Goal: Information Seeking & Learning: Learn about a topic

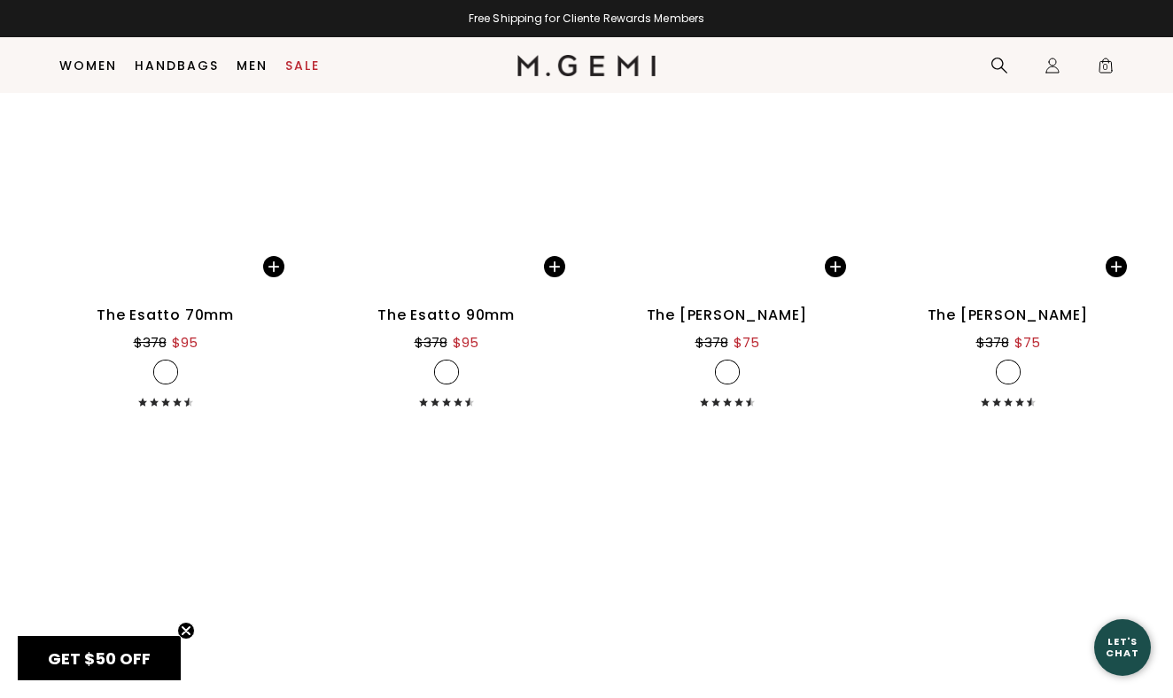
scroll to position [14408, 0]
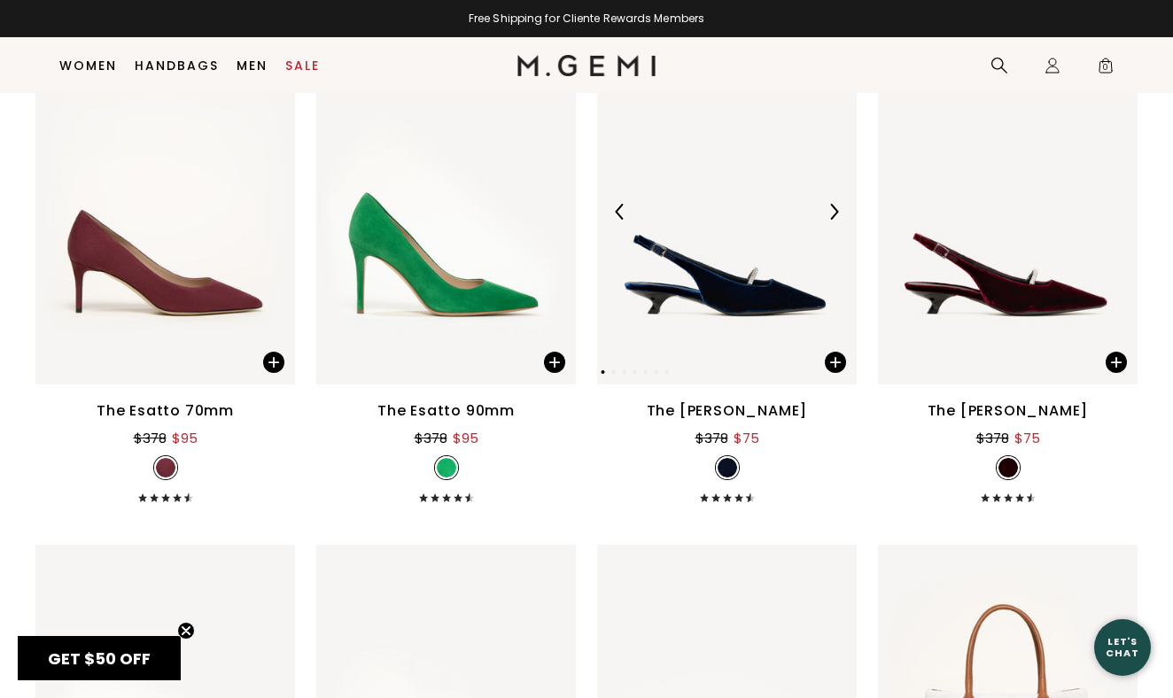
click at [772, 312] on img at bounding box center [727, 211] width 260 height 346
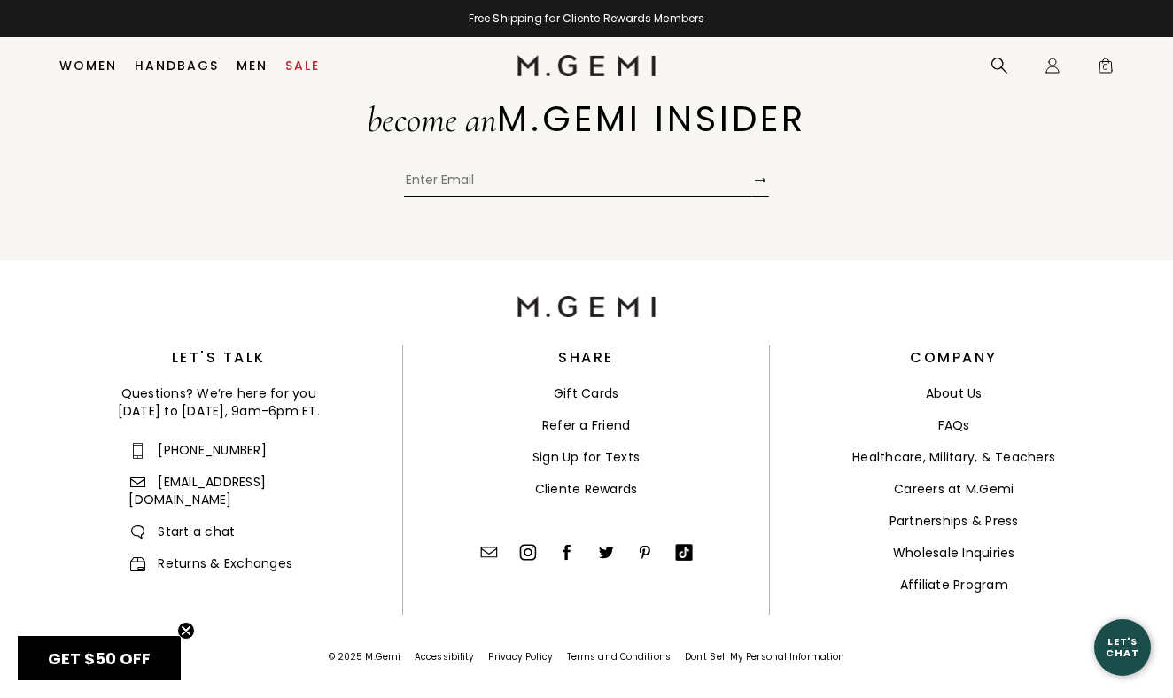
scroll to position [16879, 0]
click at [954, 386] on link "About Us" at bounding box center [954, 394] width 57 height 18
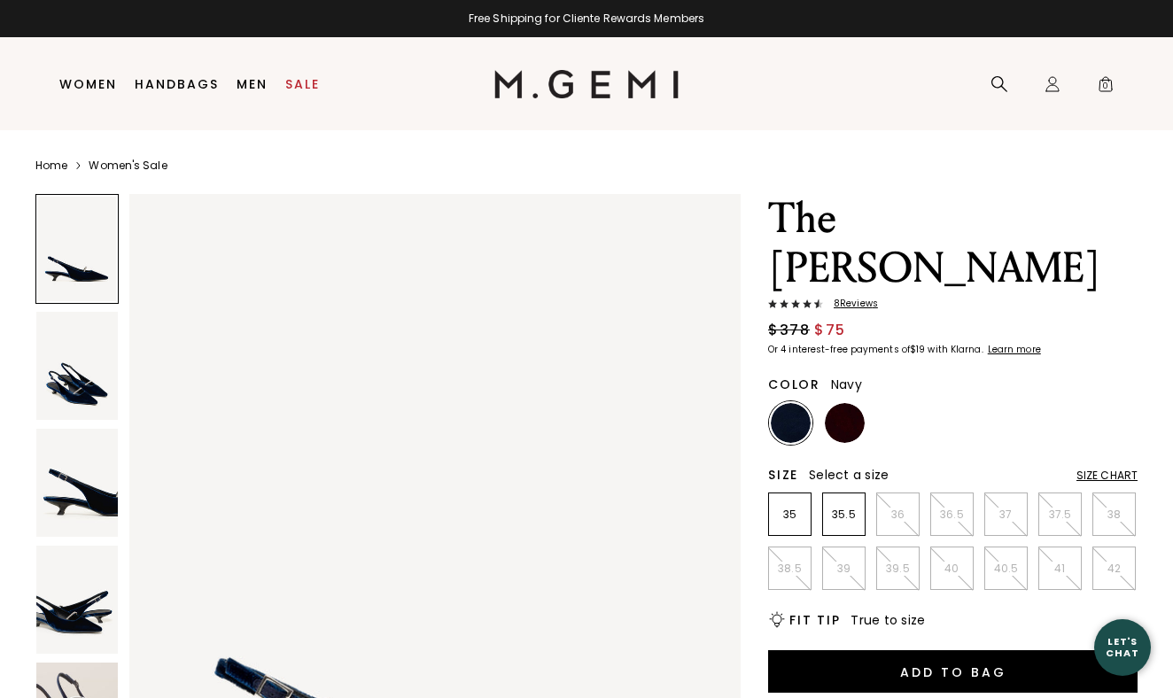
click at [91, 377] on img at bounding box center [77, 366] width 82 height 108
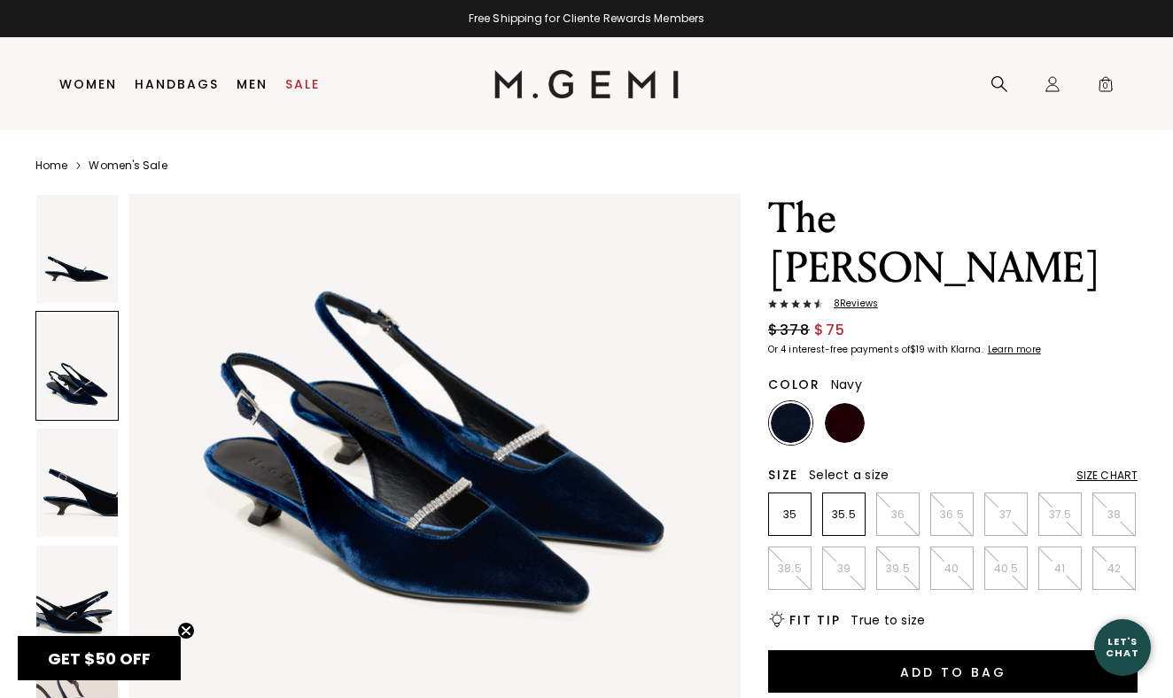
click at [86, 475] on img at bounding box center [77, 483] width 82 height 108
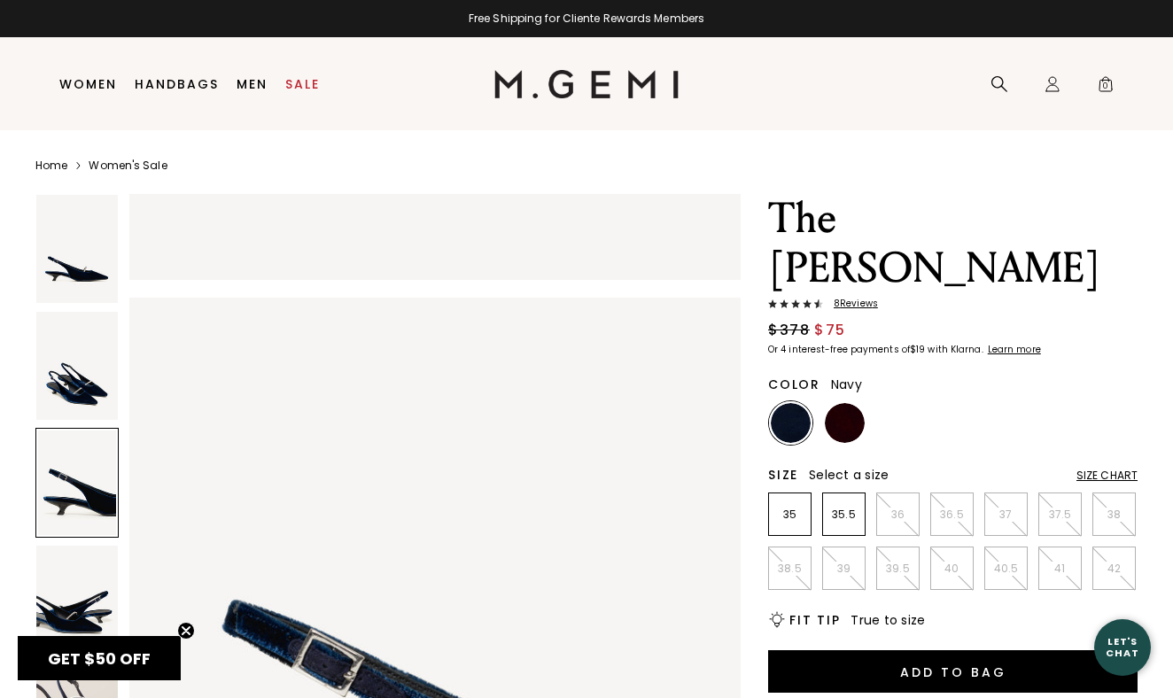
scroll to position [1667, 0]
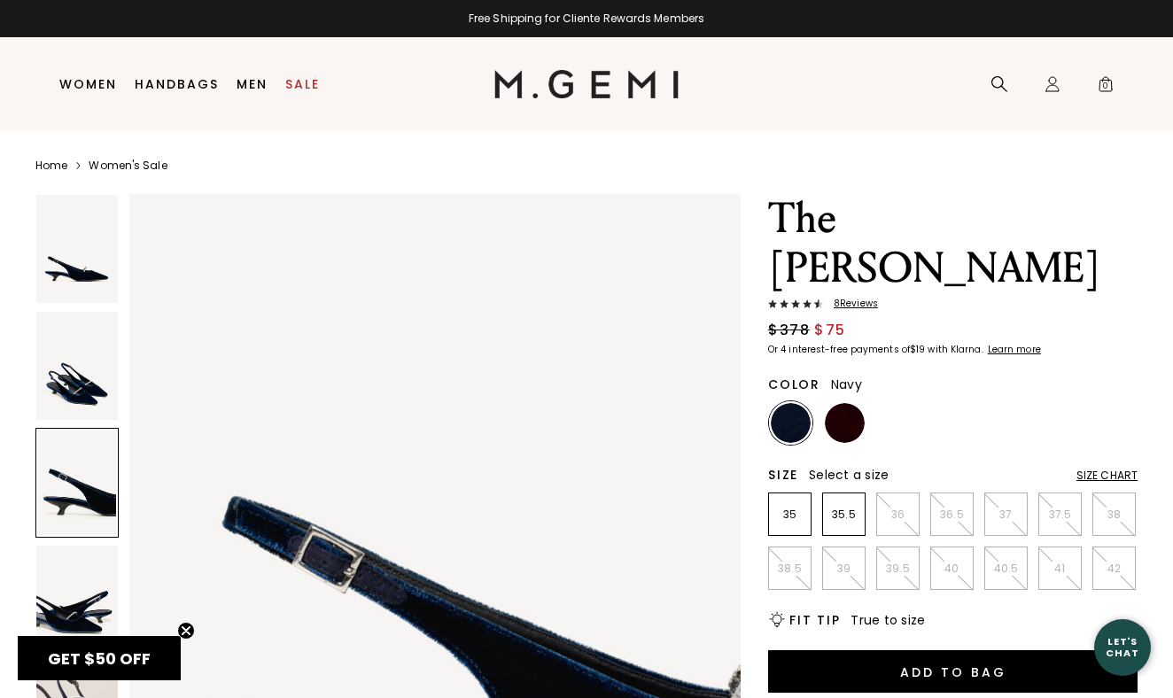
click at [798, 403] on img at bounding box center [791, 423] width 40 height 40
click at [842, 403] on img at bounding box center [845, 423] width 40 height 40
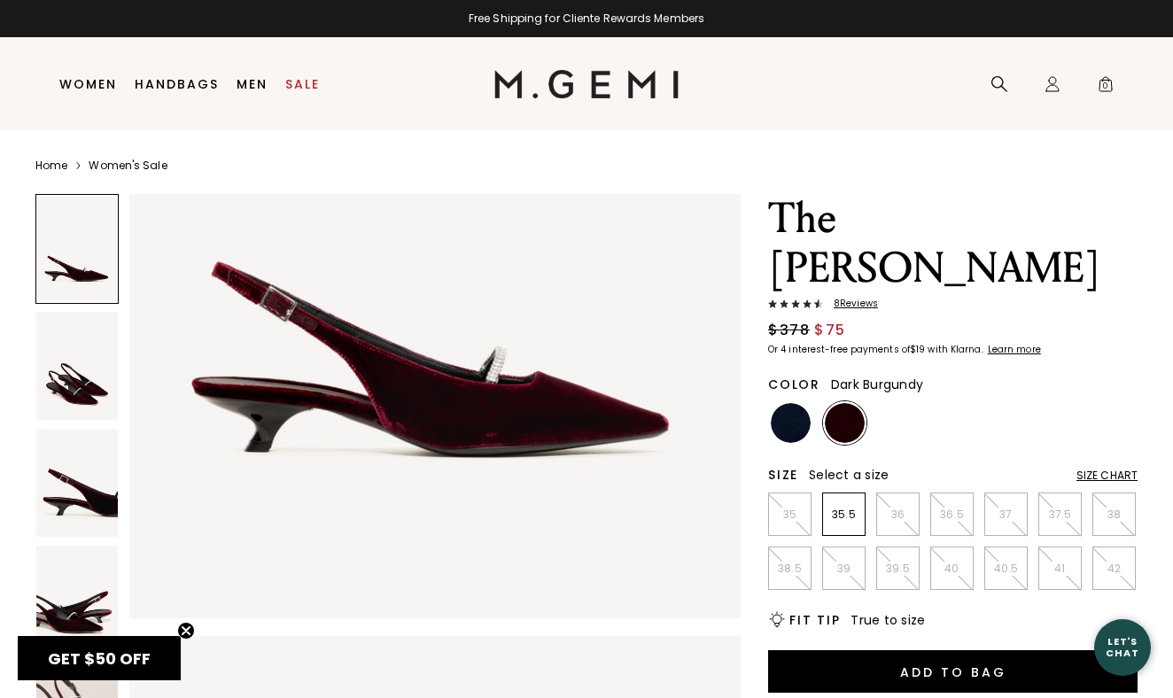
scroll to position [394, 0]
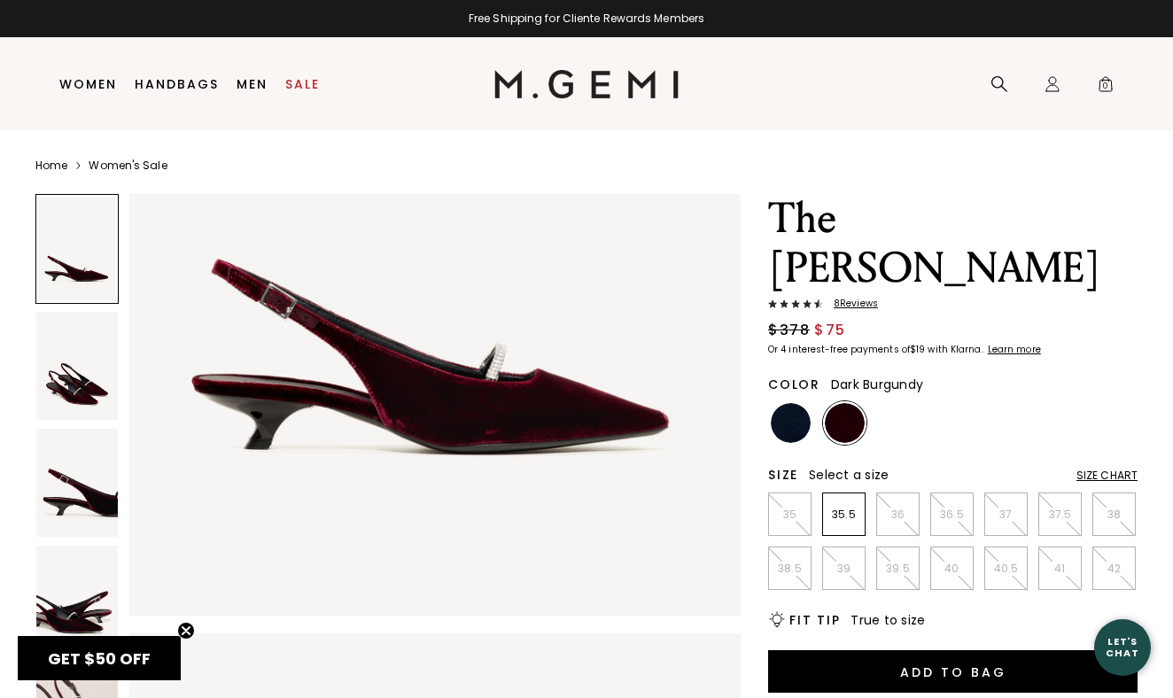
click at [73, 283] on div at bounding box center [76, 249] width 83 height 110
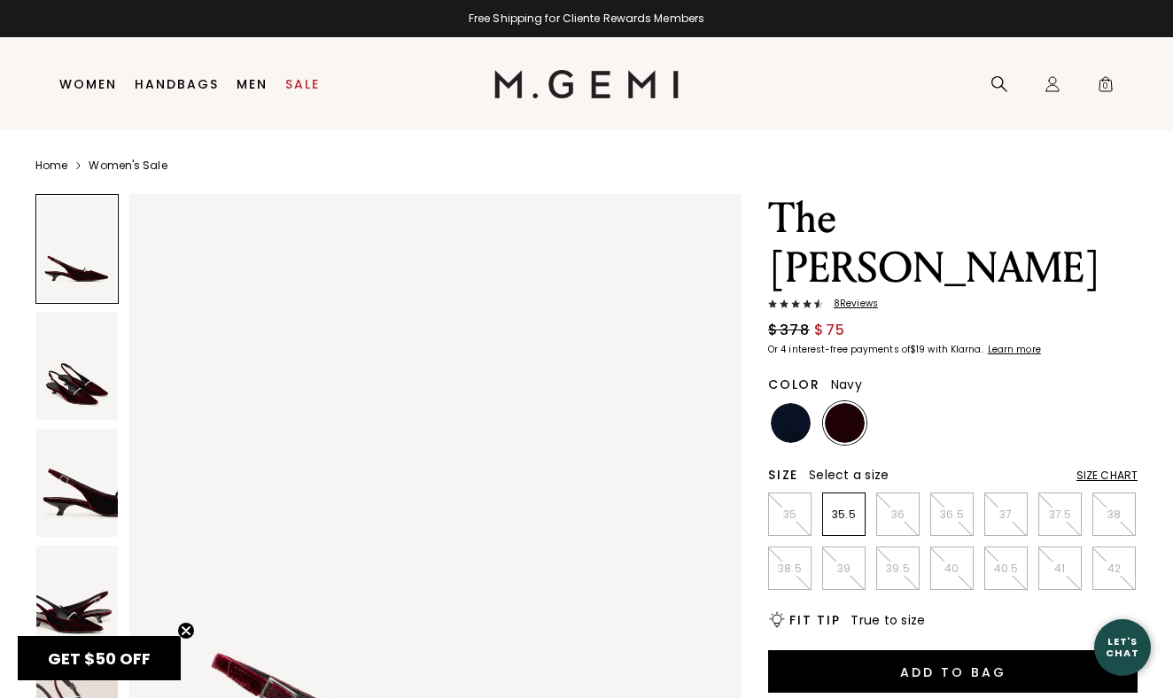
click at [787, 403] on img at bounding box center [791, 423] width 40 height 40
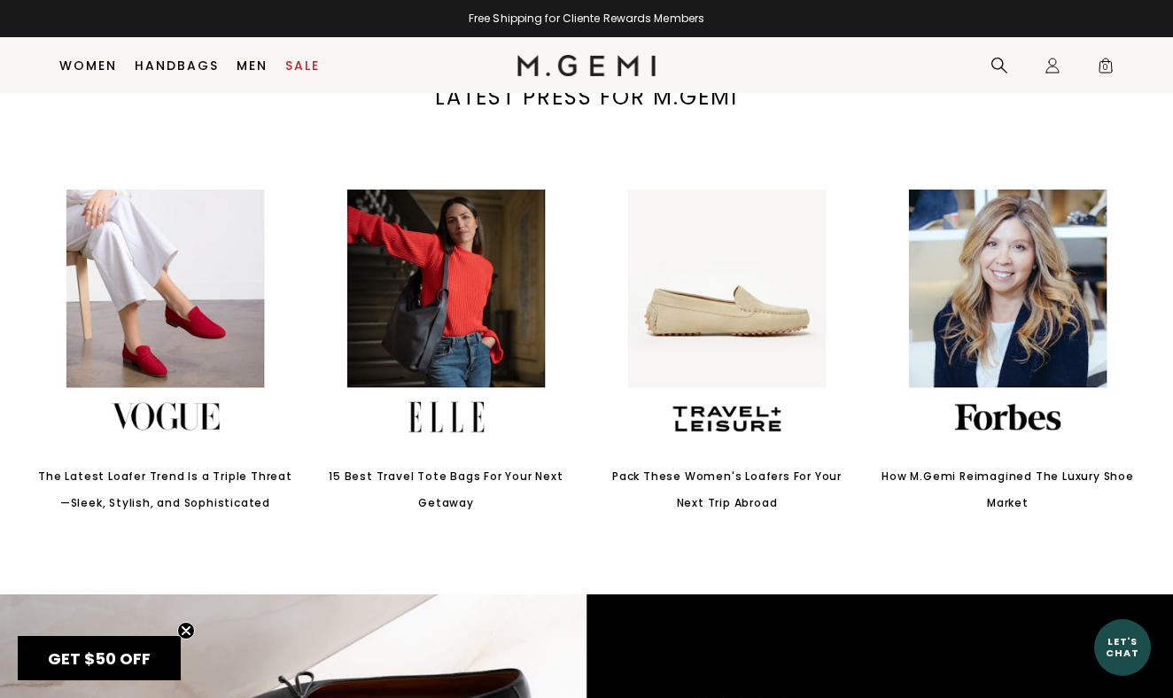
scroll to position [2841, 0]
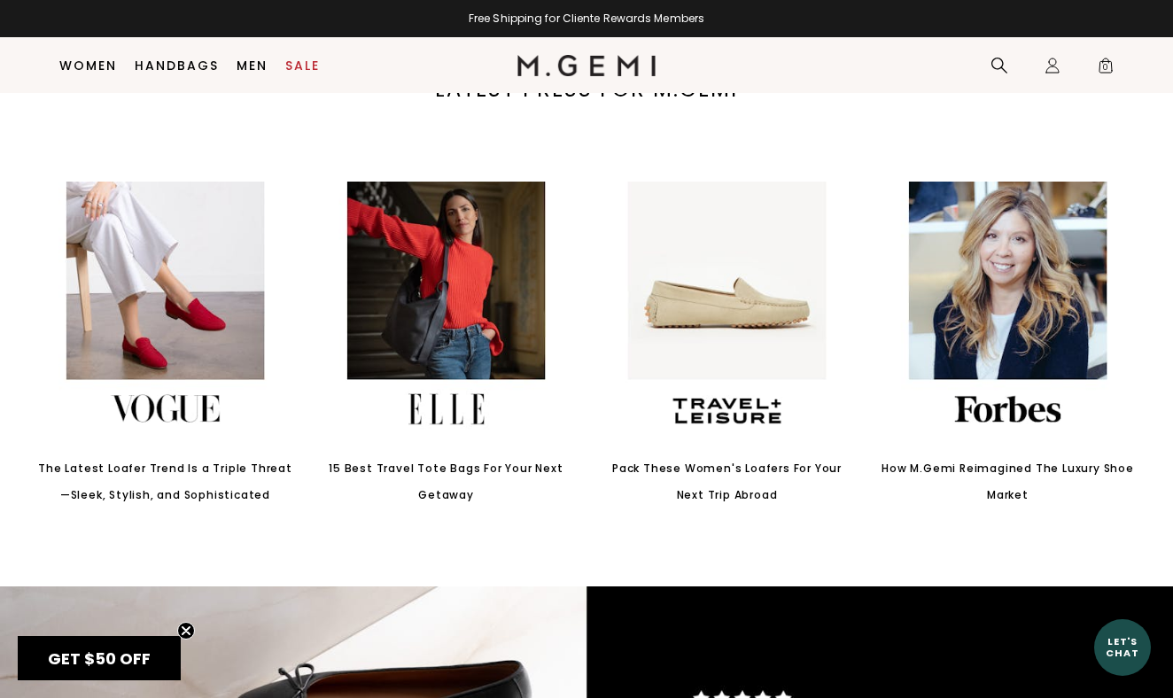
click at [458, 331] on img at bounding box center [446, 312] width 260 height 260
